Goal: Navigation & Orientation: Go to known website

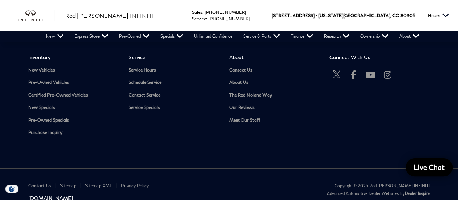
scroll to position [1355, 0]
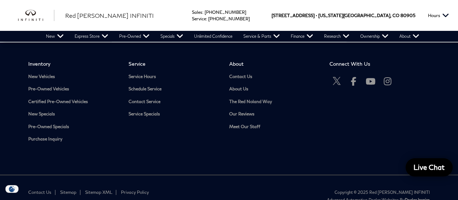
drag, startPoint x: 461, startPoint y: 13, endPoint x: 456, endPoint y: 169, distance: 156.5
click at [337, 85] on icon "Open Twitter in a new window" at bounding box center [336, 80] width 9 height 9
